Goal: Use online tool/utility: Utilize a website feature to perform a specific function

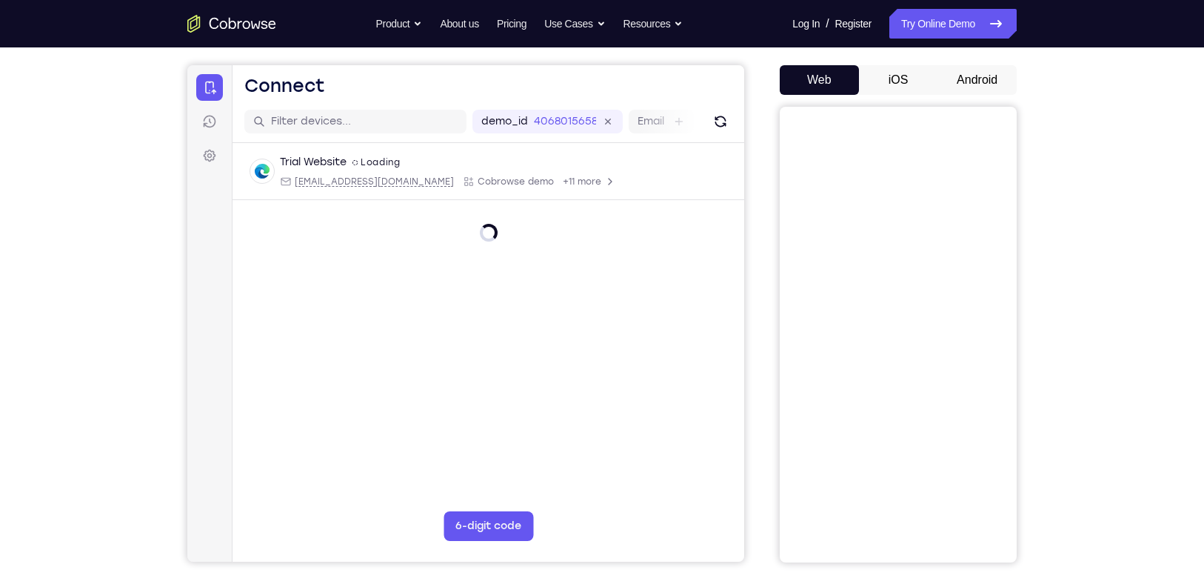
scroll to position [140, 0]
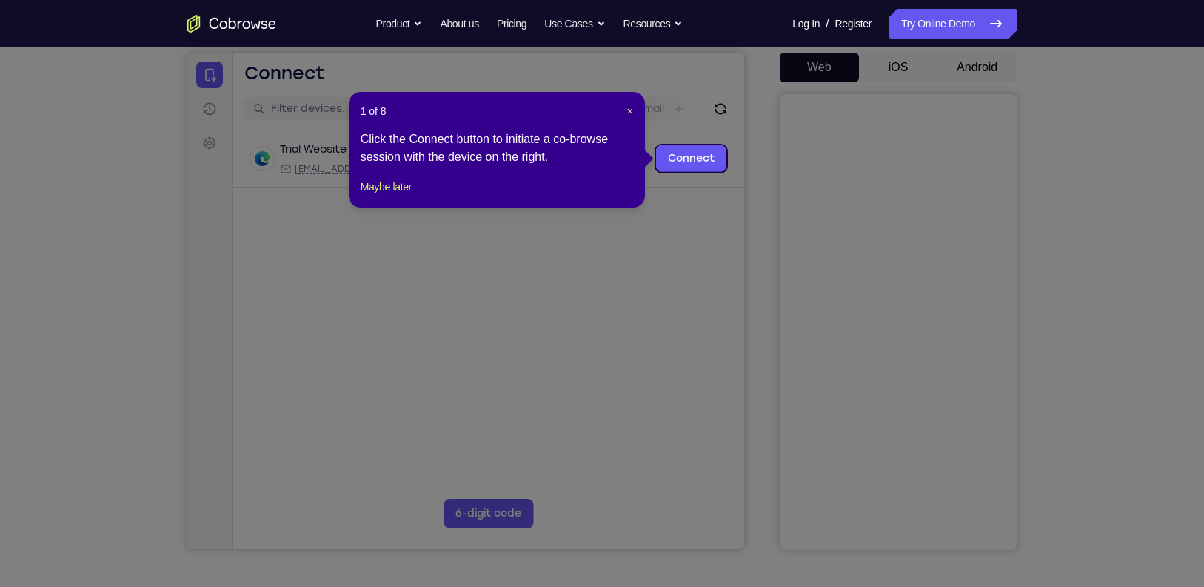
click at [967, 65] on icon at bounding box center [609, 293] width 1219 height 587
click at [627, 108] on span "×" at bounding box center [630, 111] width 6 height 12
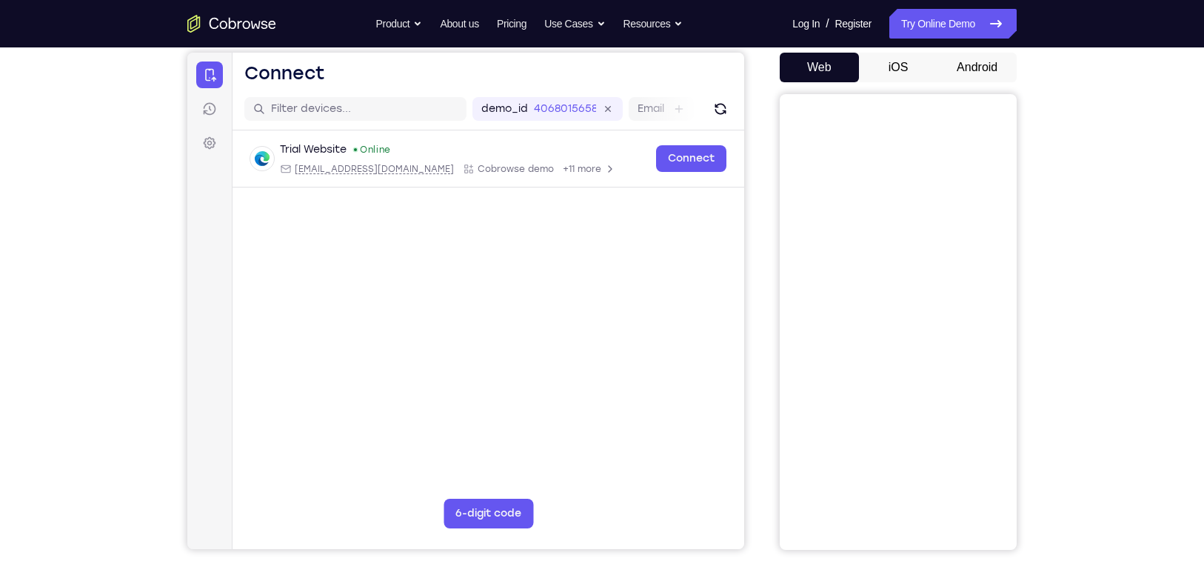
click at [992, 58] on button "Android" at bounding box center [977, 68] width 79 height 30
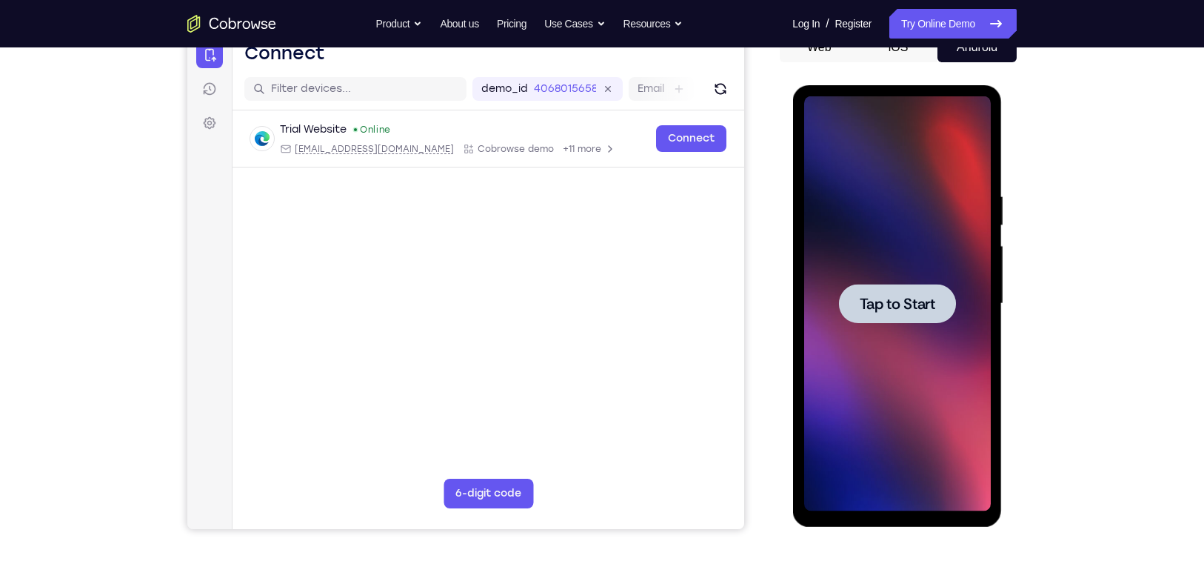
scroll to position [0, 0]
click at [899, 308] on span "Tap to Start" at bounding box center [897, 303] width 76 height 15
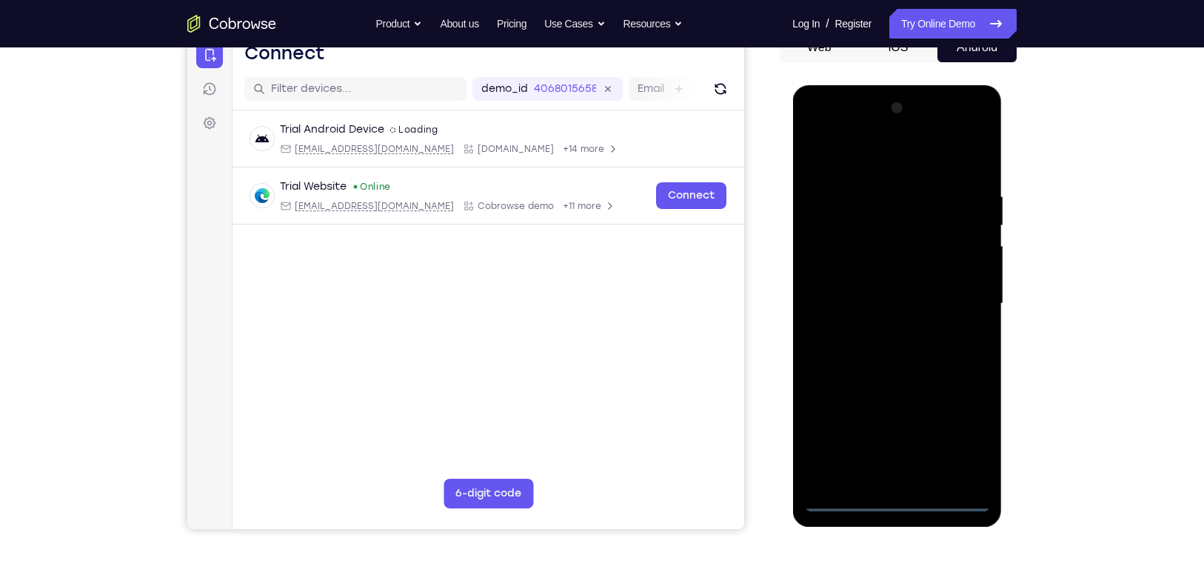
click at [895, 498] on div at bounding box center [897, 303] width 187 height 415
click at [966, 441] on div at bounding box center [897, 303] width 187 height 415
click at [861, 155] on div at bounding box center [897, 303] width 187 height 415
click at [835, 250] on div at bounding box center [897, 303] width 187 height 415
click at [882, 307] on div at bounding box center [897, 303] width 187 height 415
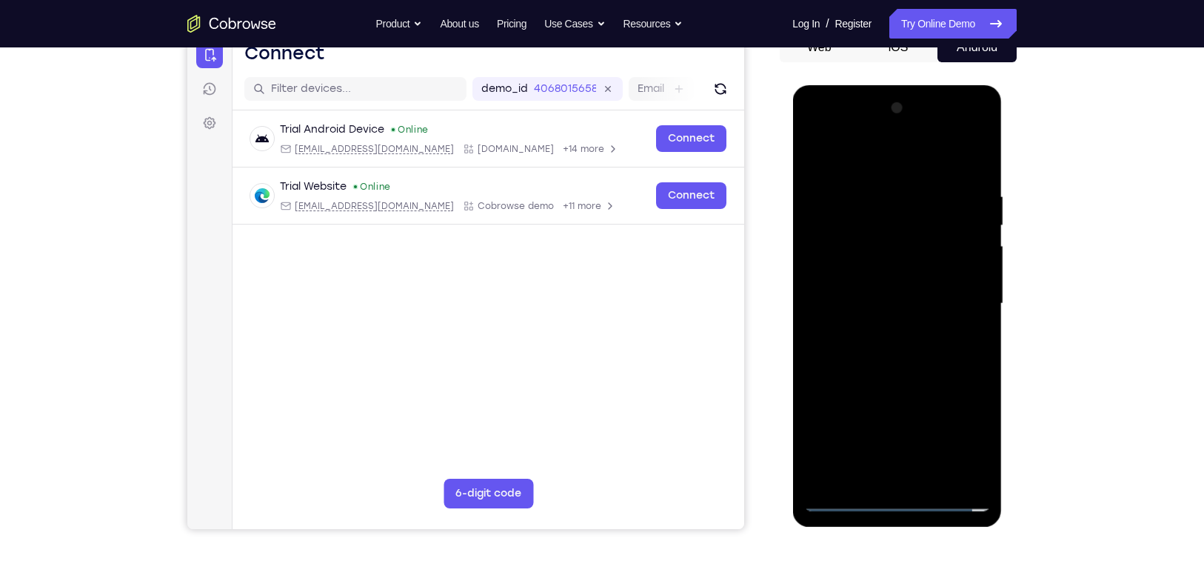
click at [851, 285] on div at bounding box center [897, 303] width 187 height 415
click at [887, 319] on div at bounding box center [897, 303] width 187 height 415
drag, startPoint x: 855, startPoint y: 155, endPoint x: 990, endPoint y: 151, distance: 134.8
click at [990, 151] on div at bounding box center [897, 303] width 187 height 415
click at [904, 373] on div at bounding box center [897, 303] width 187 height 415
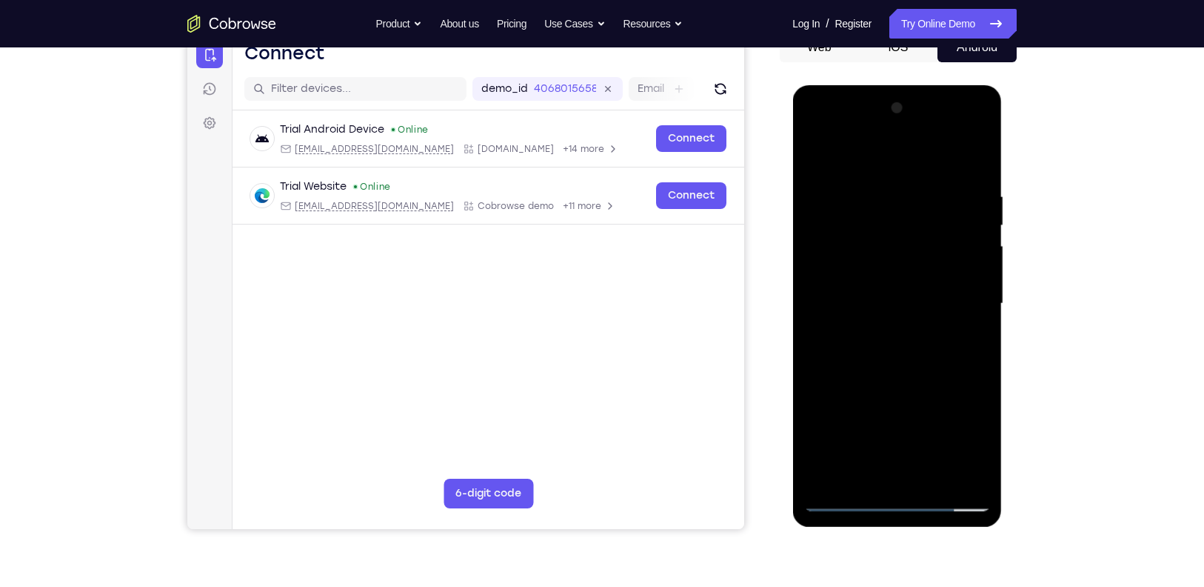
click at [911, 269] on div at bounding box center [897, 303] width 187 height 415
drag, startPoint x: 904, startPoint y: 325, endPoint x: 910, endPoint y: 215, distance: 110.5
click at [910, 215] on div at bounding box center [897, 303] width 187 height 415
drag, startPoint x: 921, startPoint y: 380, endPoint x: 934, endPoint y: 314, distance: 67.2
click at [934, 314] on div at bounding box center [897, 303] width 187 height 415
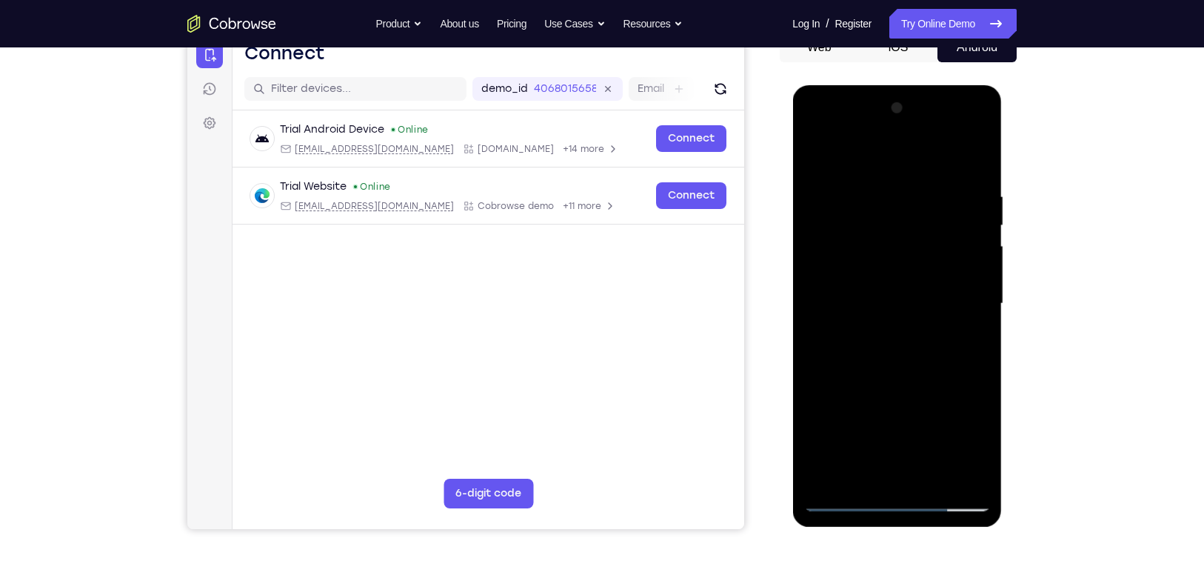
drag, startPoint x: 876, startPoint y: 435, endPoint x: 878, endPoint y: 361, distance: 73.4
click at [878, 361] on div at bounding box center [897, 303] width 187 height 415
click at [896, 466] on div at bounding box center [897, 303] width 187 height 415
click at [847, 267] on div at bounding box center [897, 303] width 187 height 415
click at [918, 336] on div at bounding box center [897, 303] width 187 height 415
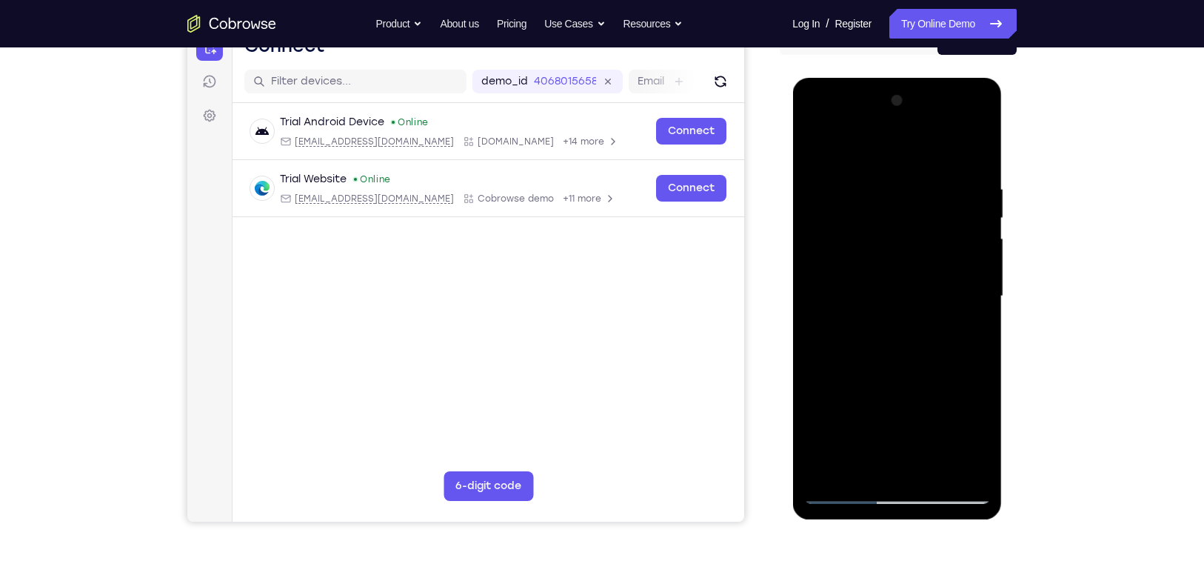
scroll to position [167, 0]
drag, startPoint x: 918, startPoint y: 330, endPoint x: 938, endPoint y: 224, distance: 107.0
click at [938, 224] on div at bounding box center [897, 297] width 187 height 415
click at [961, 123] on div at bounding box center [897, 297] width 187 height 415
click at [844, 123] on div at bounding box center [897, 297] width 187 height 415
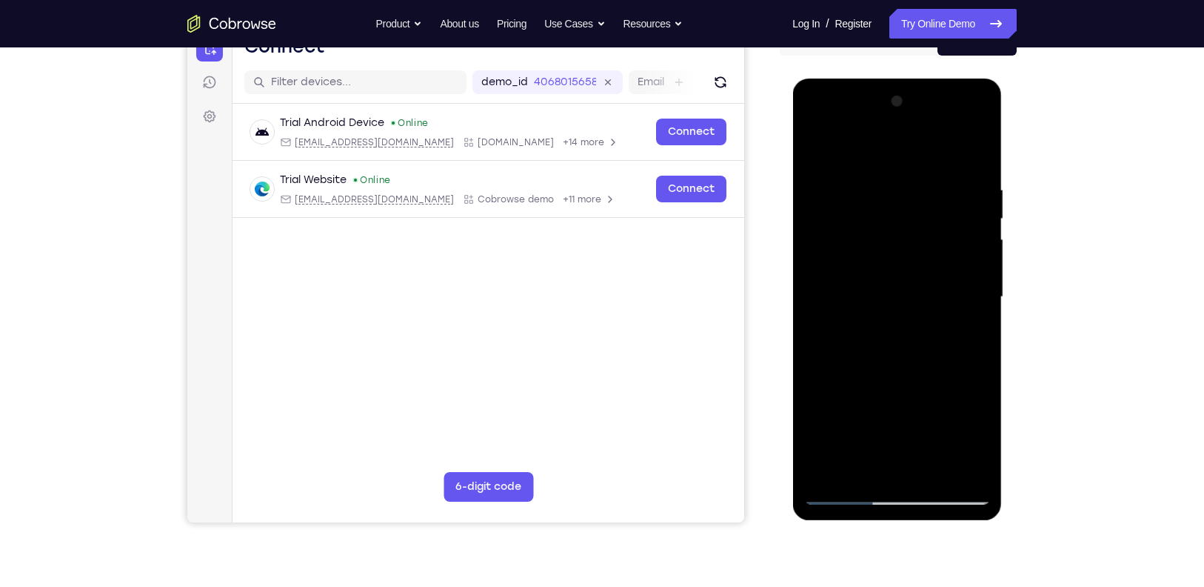
click at [952, 290] on div at bounding box center [897, 297] width 187 height 415
click at [881, 326] on div at bounding box center [897, 297] width 187 height 415
click at [878, 287] on div at bounding box center [897, 297] width 187 height 415
click at [878, 262] on div at bounding box center [897, 297] width 187 height 415
click at [895, 295] on div at bounding box center [897, 297] width 187 height 415
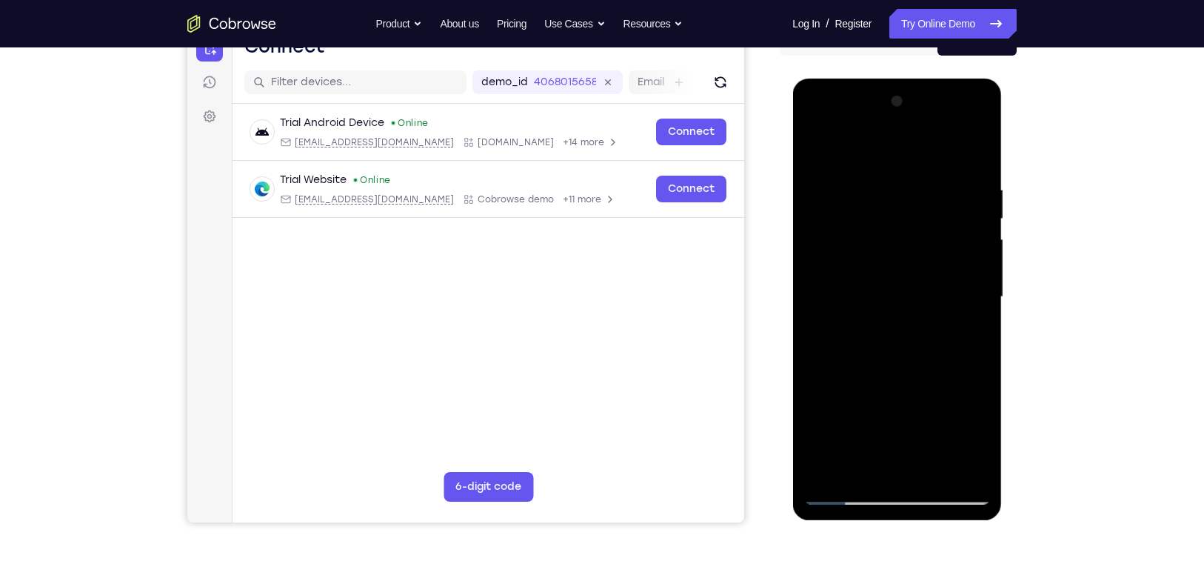
click at [977, 171] on div at bounding box center [897, 297] width 187 height 415
drag, startPoint x: 869, startPoint y: 143, endPoint x: 1012, endPoint y: 142, distance: 142.9
click at [1004, 142] on html "Online web based iOS Simulators and Android Emulators. Run iPhone, iPad, Mobile…" at bounding box center [897, 301] width 211 height 444
drag, startPoint x: 898, startPoint y: 319, endPoint x: 908, endPoint y: 270, distance: 50.5
click at [908, 270] on div at bounding box center [897, 297] width 187 height 415
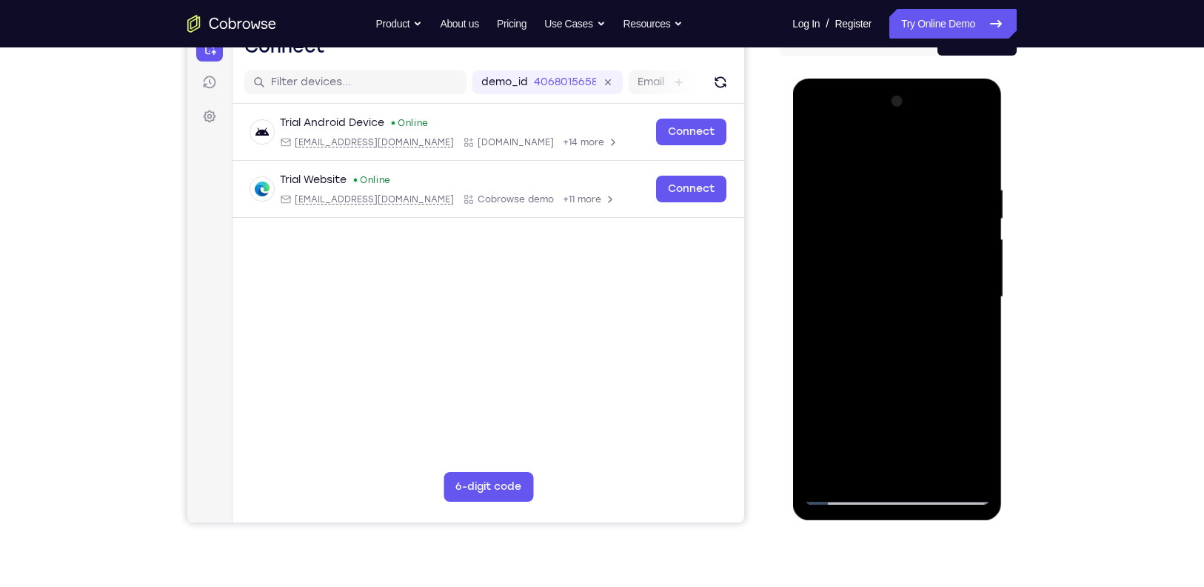
click at [933, 465] on div at bounding box center [897, 297] width 187 height 415
click at [898, 369] on div at bounding box center [897, 297] width 187 height 415
click at [890, 281] on div at bounding box center [897, 297] width 187 height 415
click at [814, 148] on div at bounding box center [897, 297] width 187 height 415
click at [822, 147] on div at bounding box center [897, 297] width 187 height 415
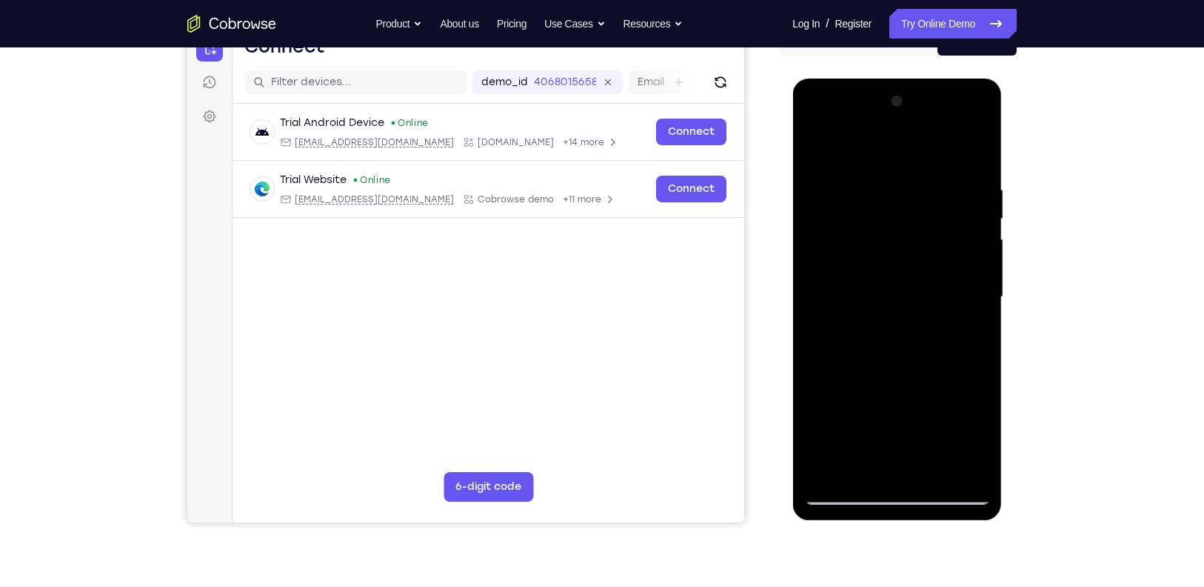
drag, startPoint x: 919, startPoint y: 315, endPoint x: 931, endPoint y: 266, distance: 50.3
click at [931, 266] on div at bounding box center [897, 297] width 187 height 415
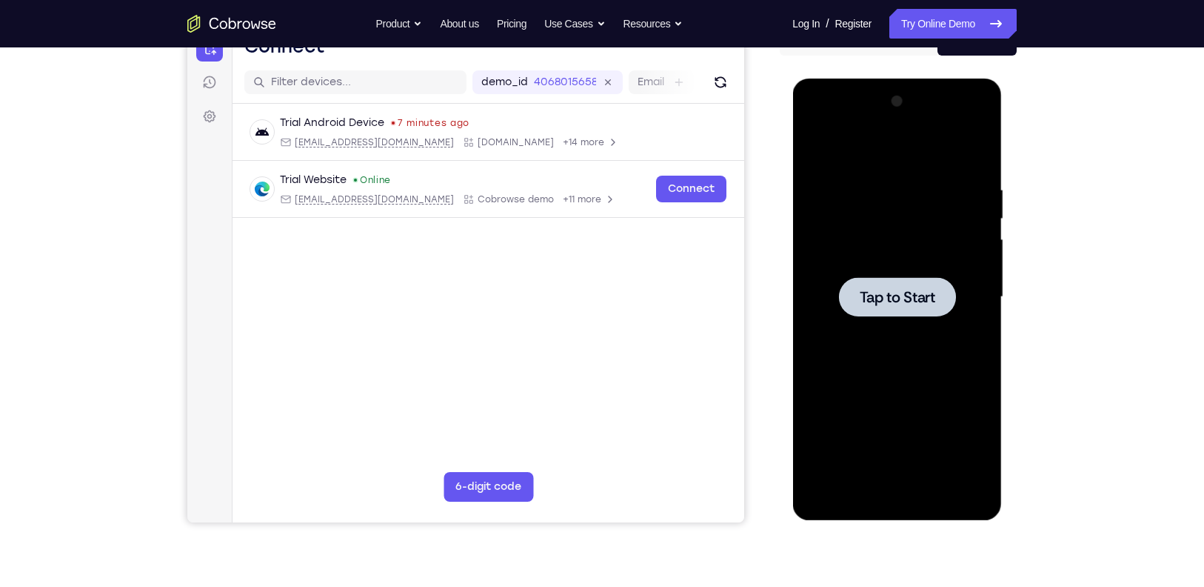
click at [906, 290] on span "Tap to Start" at bounding box center [897, 297] width 76 height 15
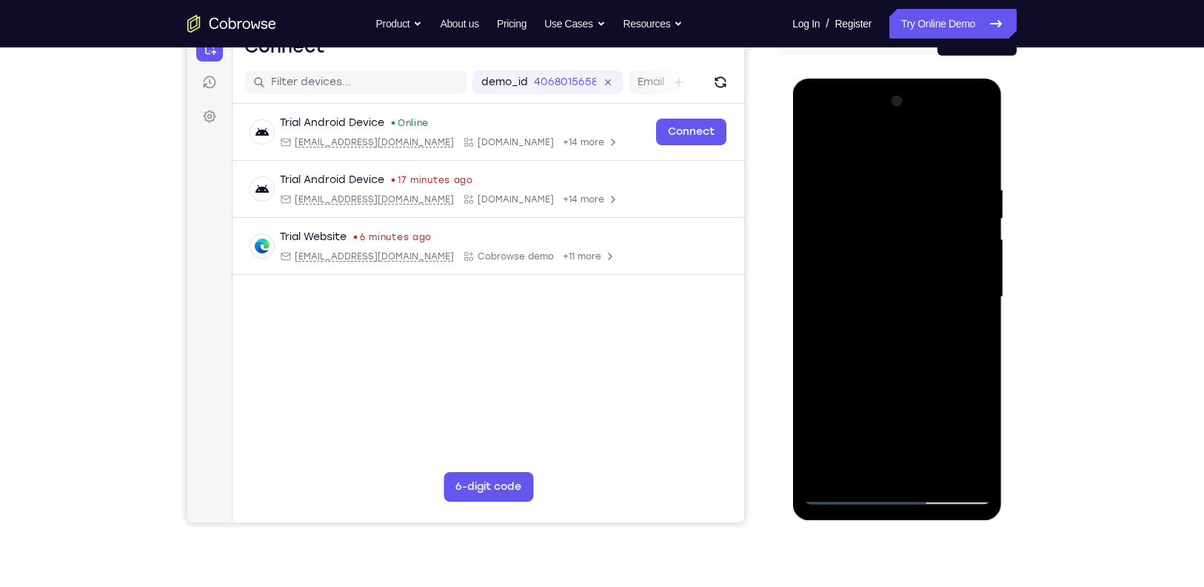
click at [897, 318] on div at bounding box center [897, 297] width 187 height 415
